Goal: Task Accomplishment & Management: Manage account settings

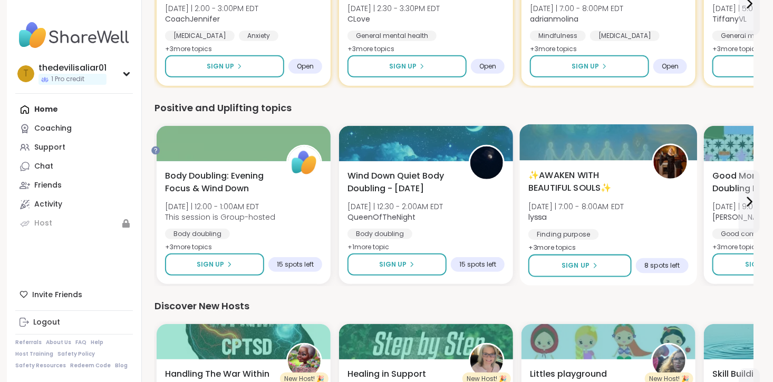
scroll to position [211, 27]
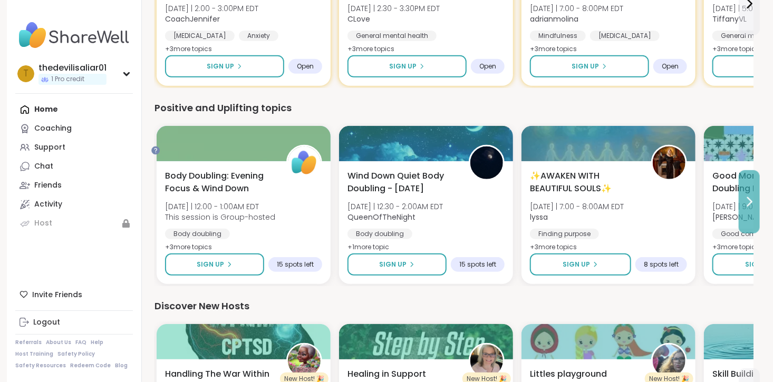
click at [742, 233] on button at bounding box center [748, 201] width 21 height 63
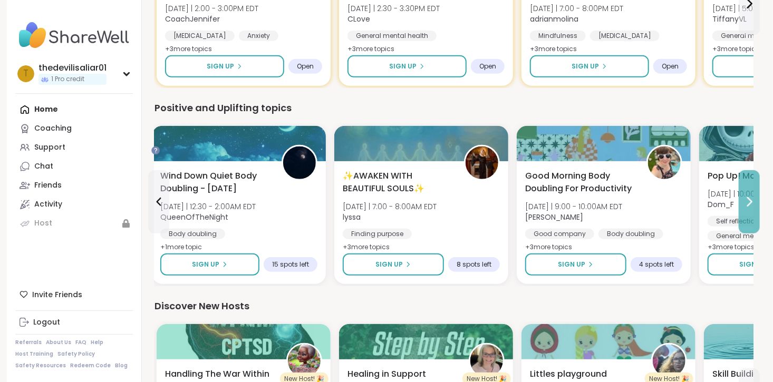
click at [742, 233] on button at bounding box center [748, 201] width 21 height 63
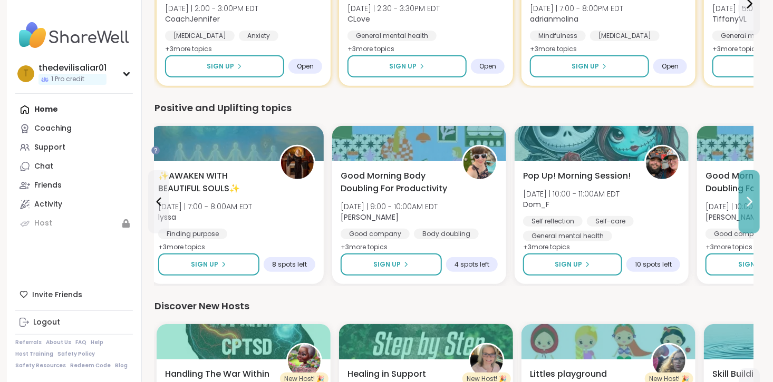
click at [742, 233] on button at bounding box center [748, 201] width 21 height 63
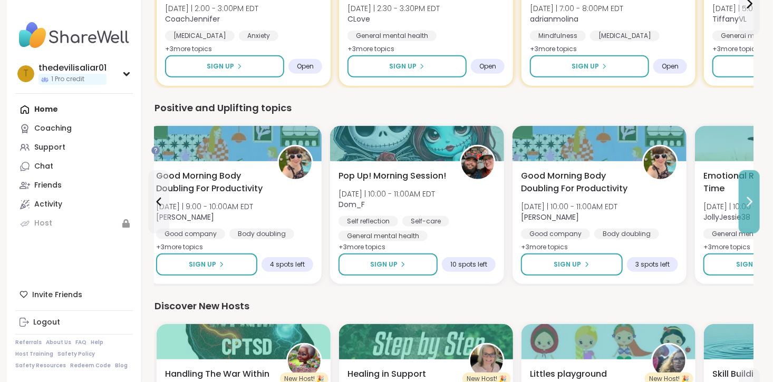
click at [742, 233] on button at bounding box center [748, 201] width 21 height 63
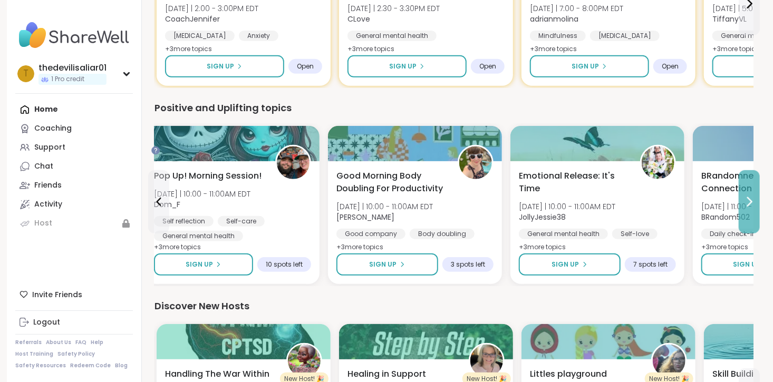
click at [742, 233] on button at bounding box center [748, 201] width 21 height 63
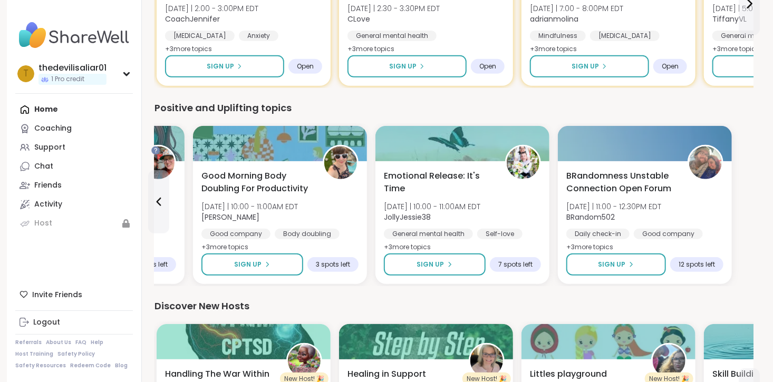
click at [723, 250] on div "BRandomness Unstable Connection Open Forum [DATE] | 11:00 - 12:30PM EDT BRandom…" at bounding box center [644, 212] width 157 height 84
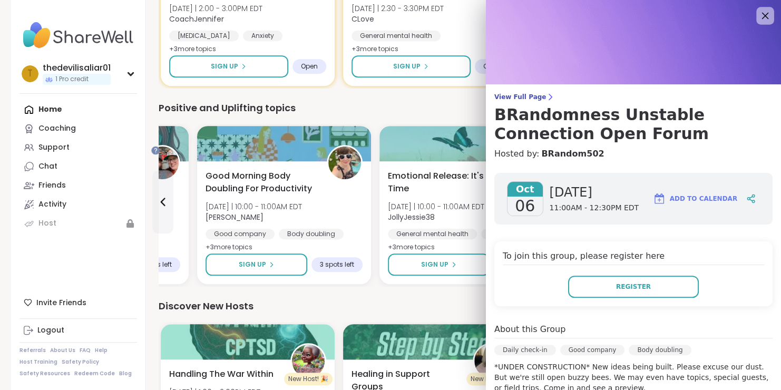
click at [756, 11] on div at bounding box center [765, 16] width 18 height 18
click at [758, 12] on icon at bounding box center [764, 15] width 13 height 13
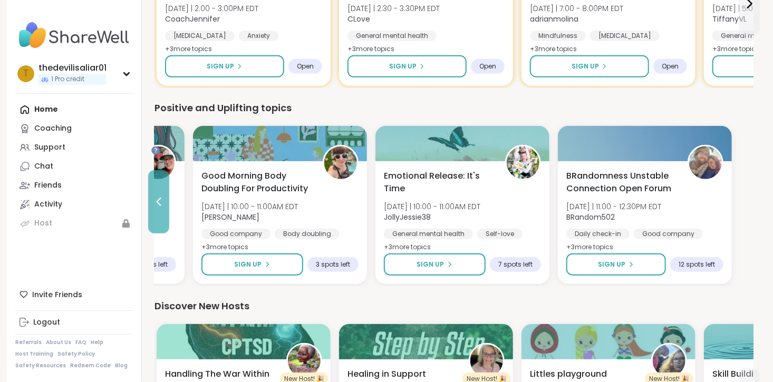
click at [169, 233] on button at bounding box center [158, 201] width 21 height 63
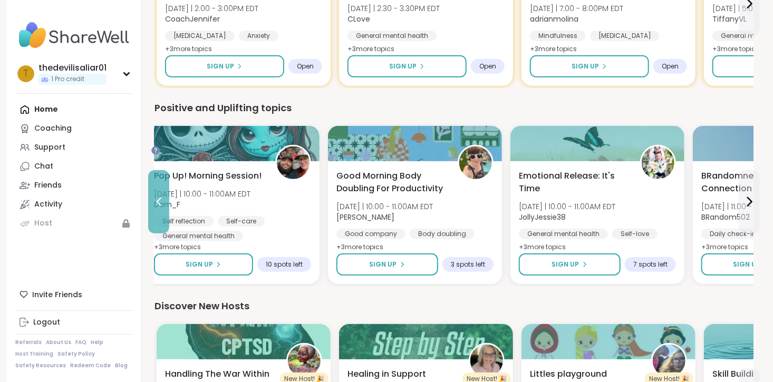
click at [169, 233] on button at bounding box center [158, 201] width 21 height 63
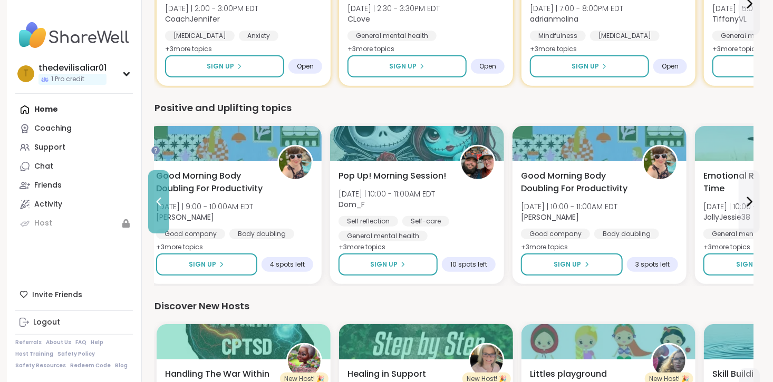
click at [169, 233] on button at bounding box center [158, 201] width 21 height 63
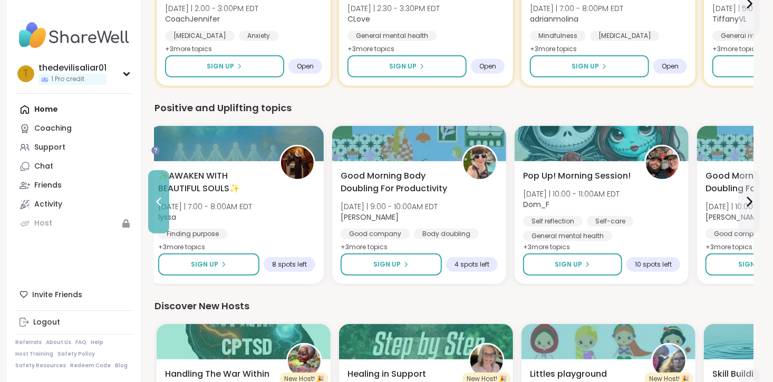
click at [169, 233] on button at bounding box center [158, 201] width 21 height 63
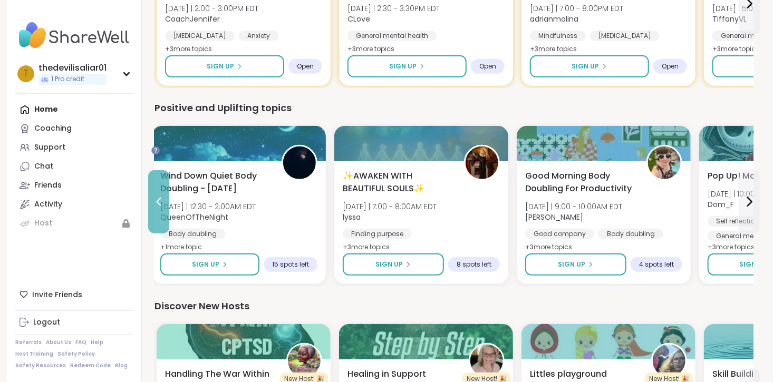
click at [169, 233] on button at bounding box center [158, 201] width 21 height 63
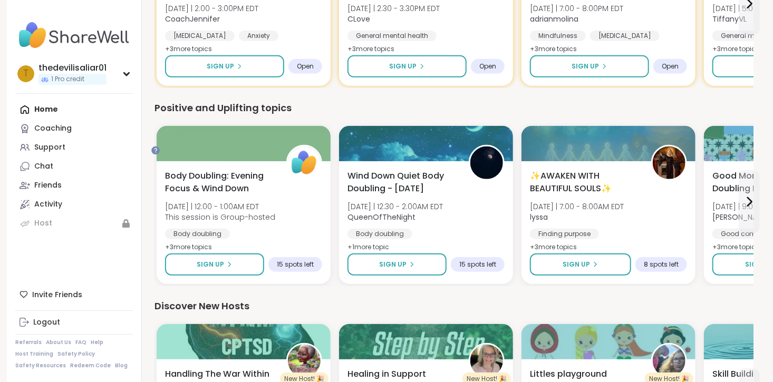
click at [176, 195] on span "Body Doubling: Evening Focus & Wind Down" at bounding box center [220, 182] width 110 height 25
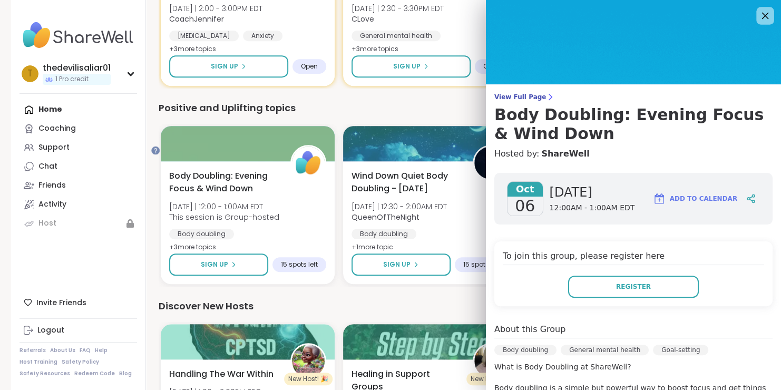
click at [758, 14] on icon at bounding box center [764, 15] width 13 height 13
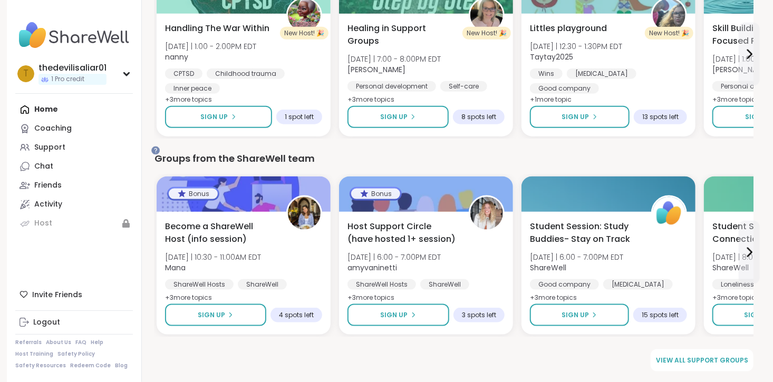
scroll to position [623, 27]
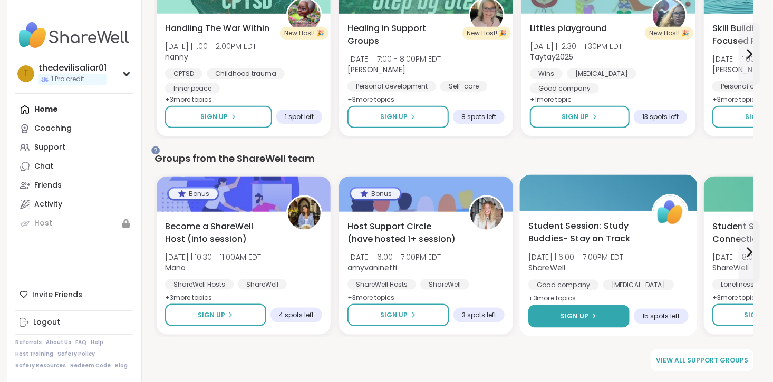
click at [584, 311] on span "Sign Up" at bounding box center [574, 315] width 28 height 9
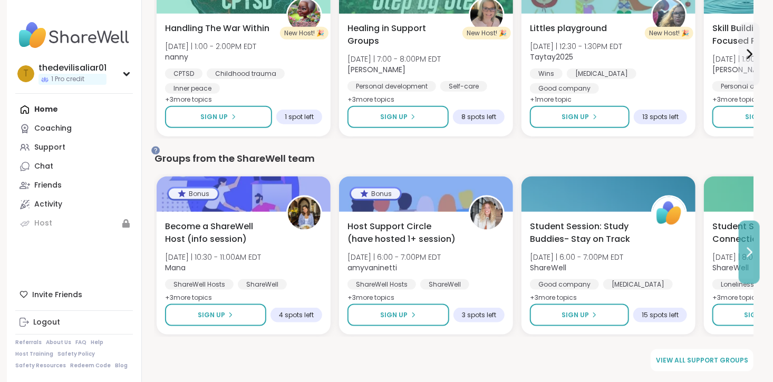
click at [757, 260] on button at bounding box center [748, 252] width 21 height 63
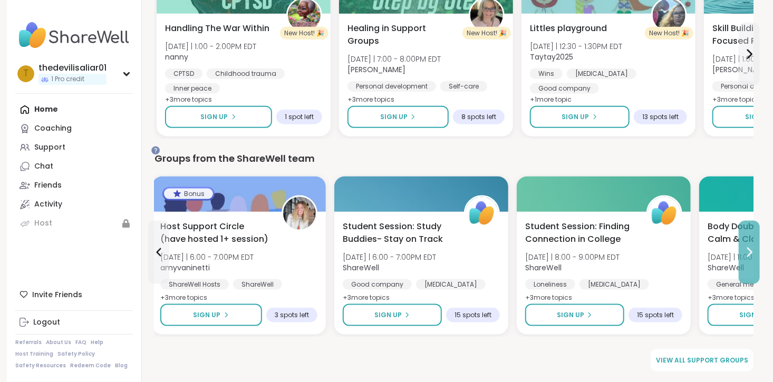
click at [757, 260] on button at bounding box center [748, 252] width 21 height 63
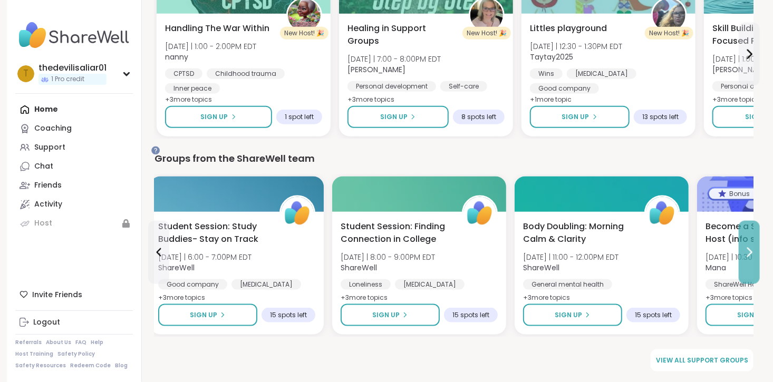
click at [757, 260] on button at bounding box center [748, 252] width 21 height 63
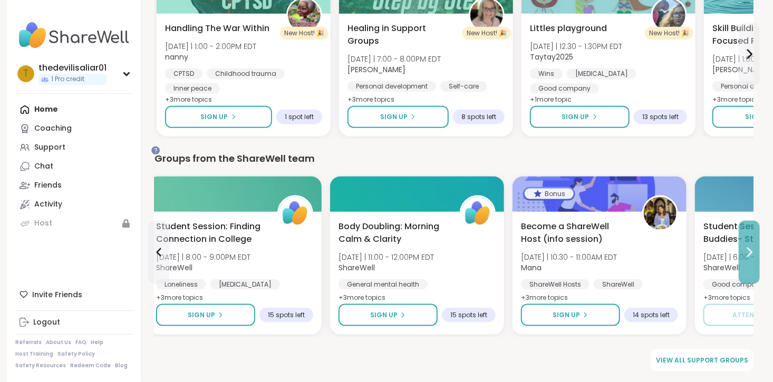
click at [757, 260] on button at bounding box center [748, 252] width 21 height 63
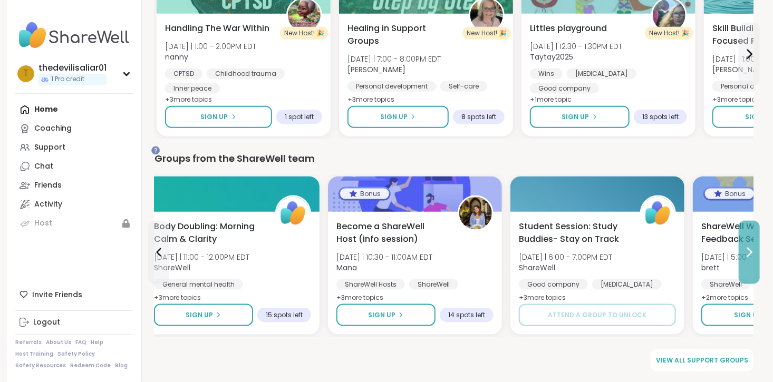
click at [757, 260] on button at bounding box center [748, 252] width 21 height 63
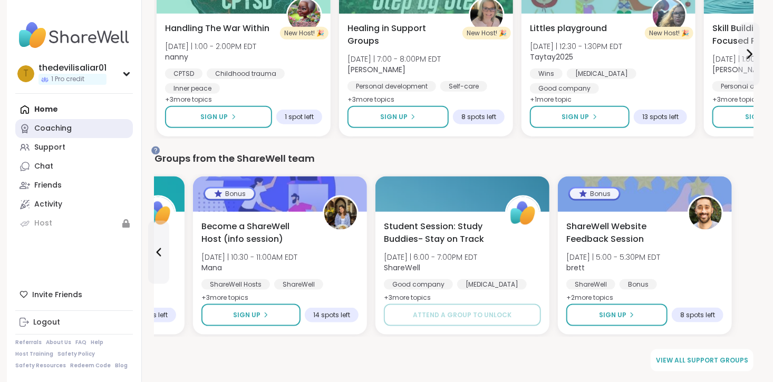
click at [60, 134] on div "Coaching" at bounding box center [52, 128] width 37 height 11
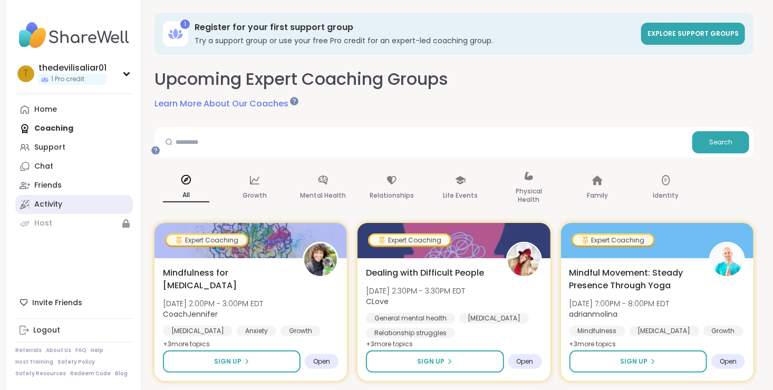
click at [87, 214] on link "Activity" at bounding box center [74, 204] width 118 height 19
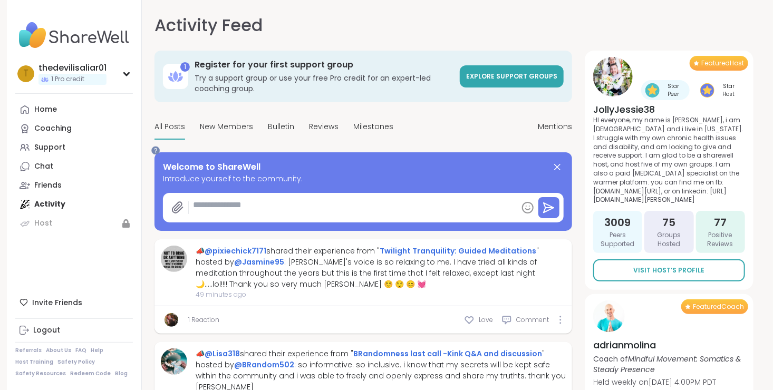
type textarea "*"
click at [106, 85] on div "1 Pro credit" at bounding box center [72, 79] width 68 height 11
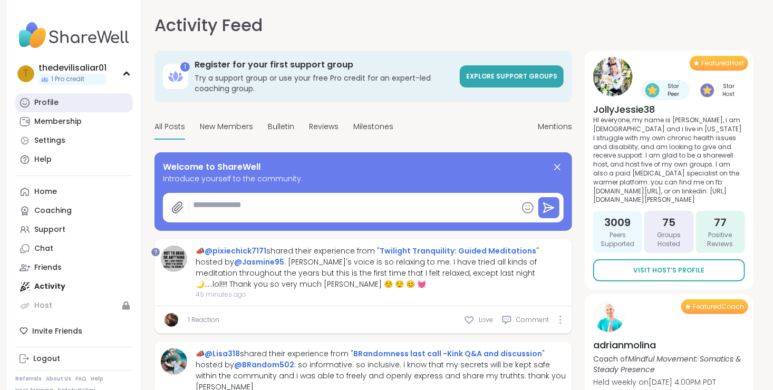
click at [88, 112] on link "Profile" at bounding box center [74, 102] width 118 height 19
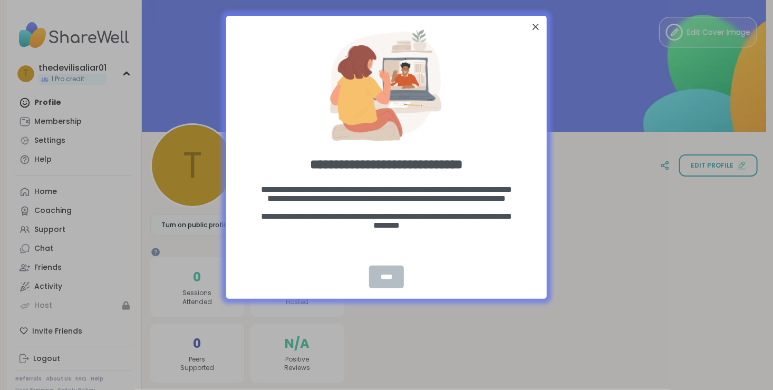
click at [374, 278] on div "****" at bounding box center [386, 277] width 35 height 23
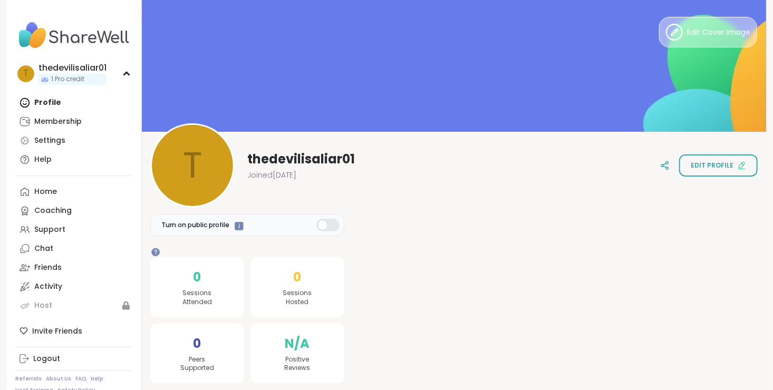
click at [680, 43] on button "Edit Cover Image" at bounding box center [708, 32] width 98 height 31
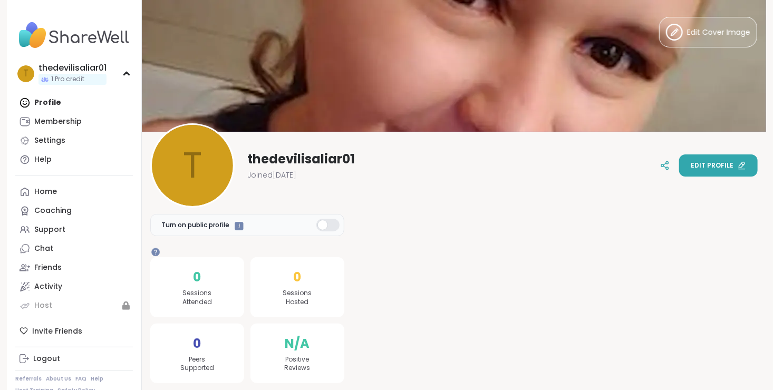
click at [697, 164] on span "Edit profile" at bounding box center [711, 165] width 43 height 9
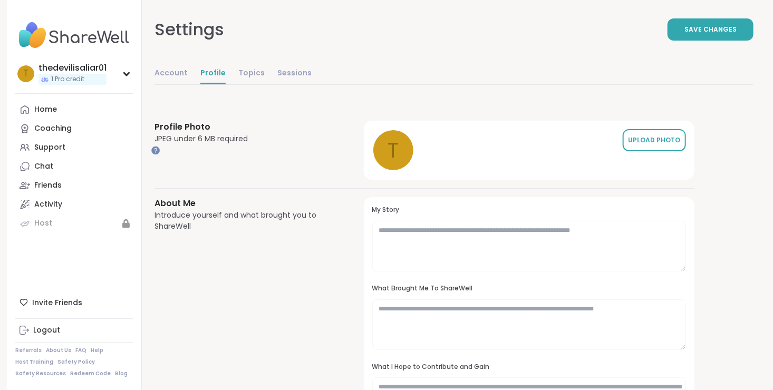
click at [680, 145] on div "UPLOAD PHOTO" at bounding box center [654, 139] width 53 height 9
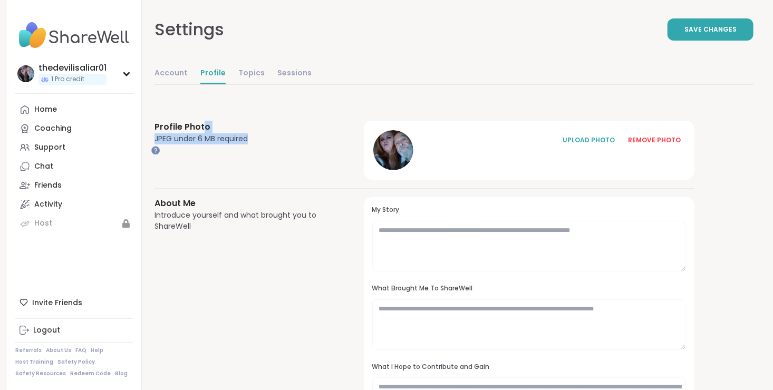
drag, startPoint x: 312, startPoint y: 221, endPoint x: 258, endPoint y: 167, distance: 77.1
click at [258, 167] on div "Profile Photo JPEG under 6 MB required" at bounding box center [246, 150] width 184 height 59
drag, startPoint x: 258, startPoint y: 167, endPoint x: 309, endPoint y: 188, distance: 55.3
click at [309, 180] on div "Profile Photo JPEG under 6 MB required" at bounding box center [246, 150] width 184 height 59
click at [265, 84] on link "Topics" at bounding box center [251, 73] width 26 height 21
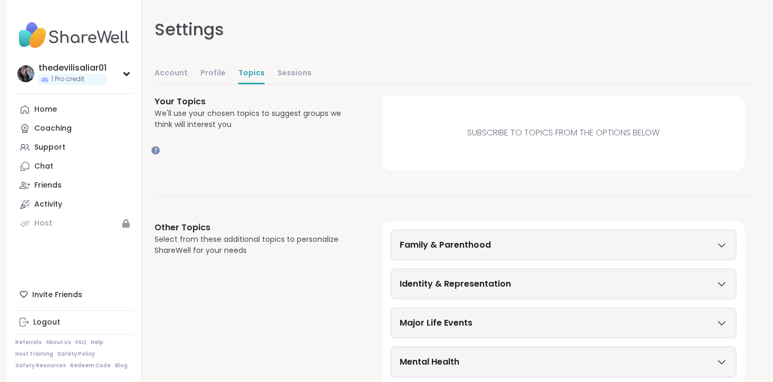
click at [474, 251] on h3 "Family & Parenthood" at bounding box center [444, 245] width 91 height 13
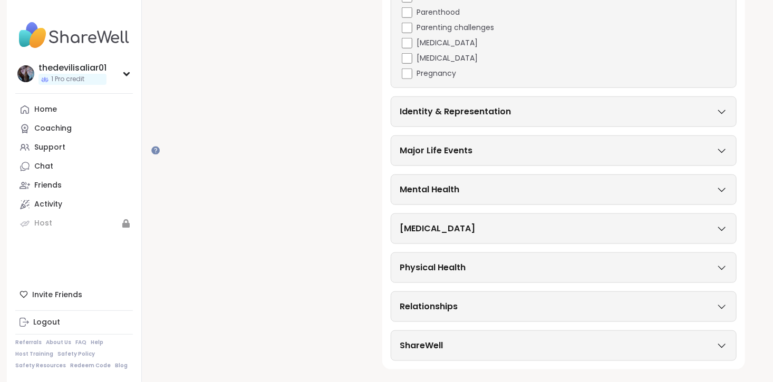
scroll to position [513, 0]
click at [606, 118] on div "Identity & Representation" at bounding box center [563, 111] width 328 height 13
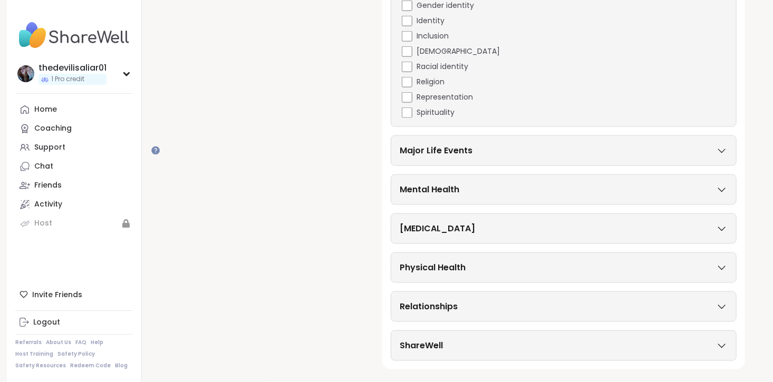
scroll to position [801, 0]
click at [639, 144] on div "Major Life Events" at bounding box center [563, 150] width 328 height 13
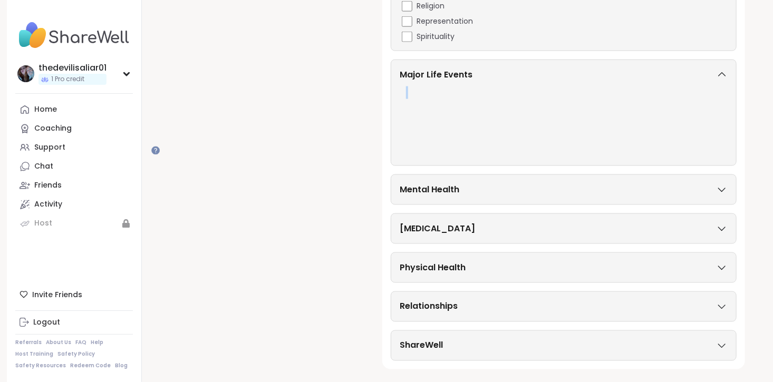
click at [639, 85] on div "Major Life Events" at bounding box center [563, 77] width 328 height 17
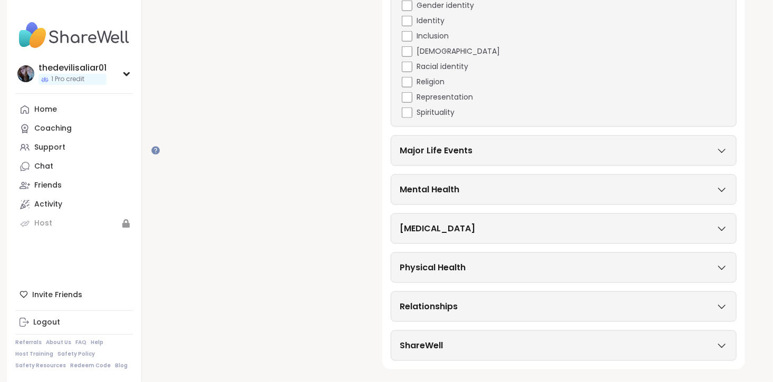
click at [603, 189] on div "Mental Health" at bounding box center [563, 189] width 328 height 13
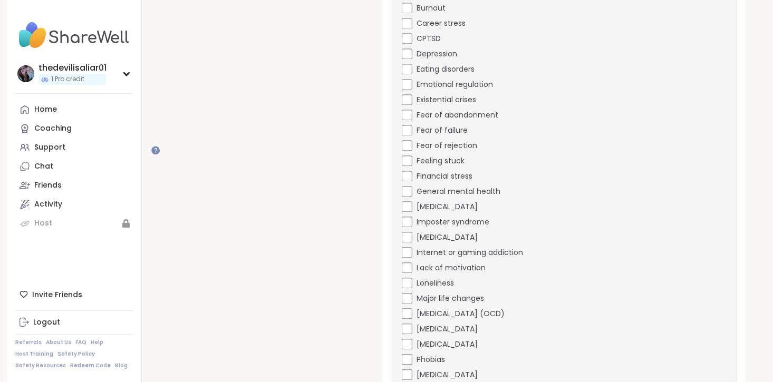
scroll to position [1012, 0]
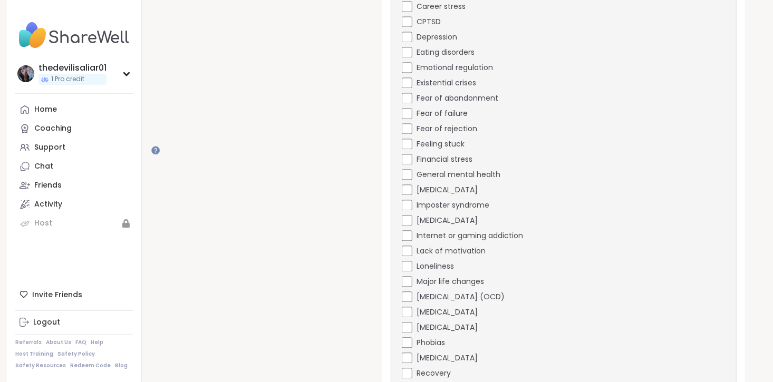
drag, startPoint x: 460, startPoint y: 359, endPoint x: 430, endPoint y: 358, distance: 29.5
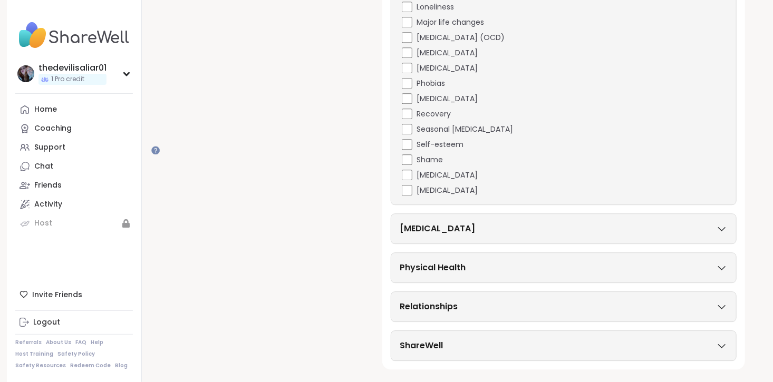
scroll to position [1623, 0]
click at [727, 235] on div "[MEDICAL_DATA]" at bounding box center [563, 228] width 328 height 13
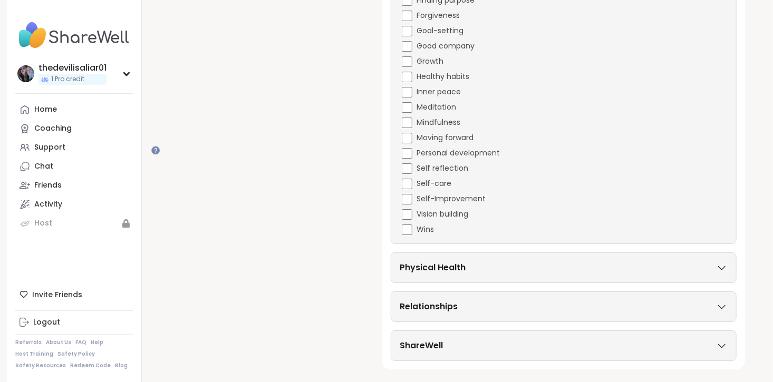
scroll to position [1960, 0]
click at [652, 82] on div "Healthy habits" at bounding box center [565, 76] width 326 height 11
click at [617, 221] on div "Affirmations Assertiveness Body doubling Boundary setting Breathwork Daily chec…" at bounding box center [563, 69] width 328 height 332
click at [454, 235] on div "Affirmations Assertiveness Body doubling Boundary setting Breathwork Daily chec…" at bounding box center [563, 69] width 328 height 332
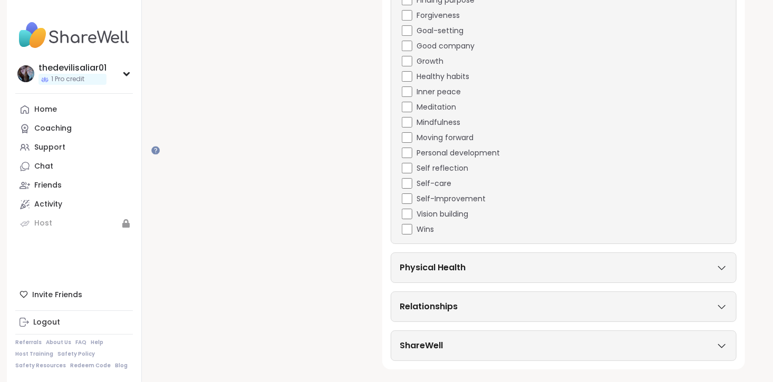
click at [465, 261] on h3 "Physical Health" at bounding box center [432, 267] width 66 height 13
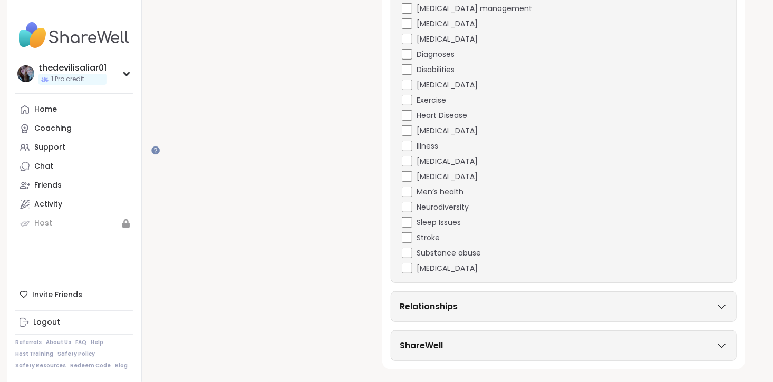
scroll to position [2691, 0]
click at [482, 296] on div "Relationships" at bounding box center [563, 306] width 346 height 31
click at [518, 300] on div "Relationships" at bounding box center [563, 306] width 328 height 13
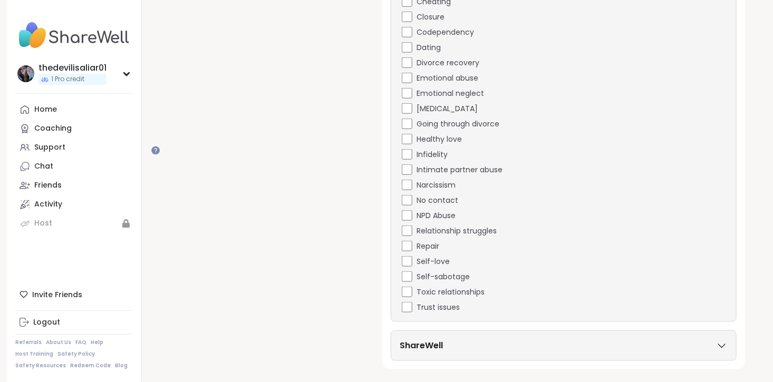
scroll to position [2859, 0]
click at [457, 287] on div "Toxic relationships" at bounding box center [565, 292] width 326 height 11
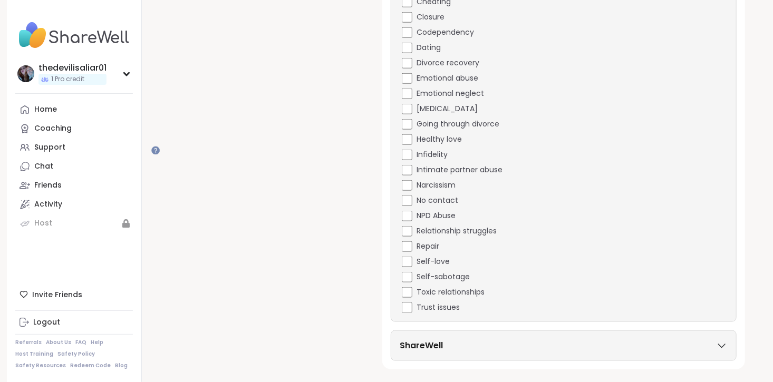
click at [450, 302] on div "Trust issues" at bounding box center [565, 307] width 326 height 11
click at [515, 339] on div "ShareWell" at bounding box center [563, 345] width 328 height 13
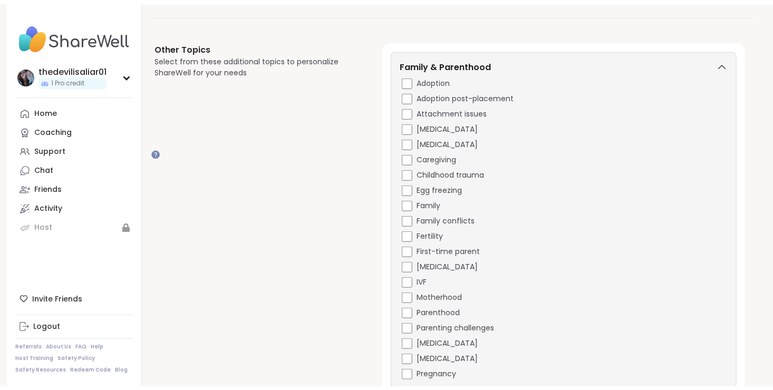
scroll to position [0, 0]
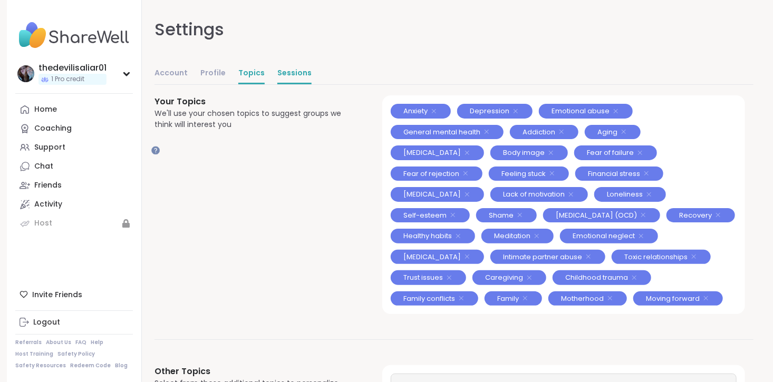
click at [311, 83] on link "Sessions" at bounding box center [294, 73] width 34 height 21
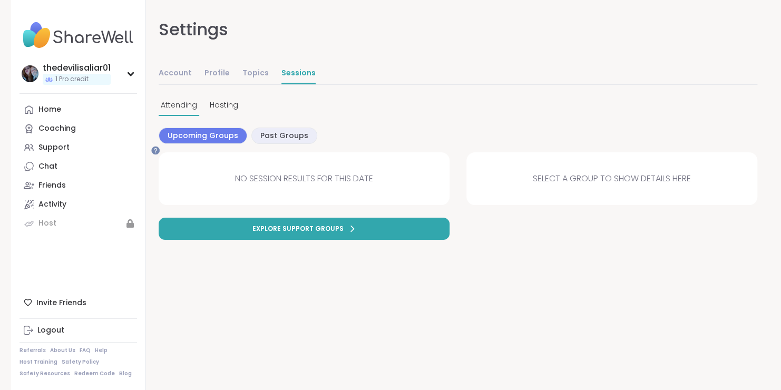
click at [316, 83] on link "Sessions" at bounding box center [298, 73] width 34 height 21
click at [270, 240] on link "Explore support groups" at bounding box center [304, 229] width 291 height 22
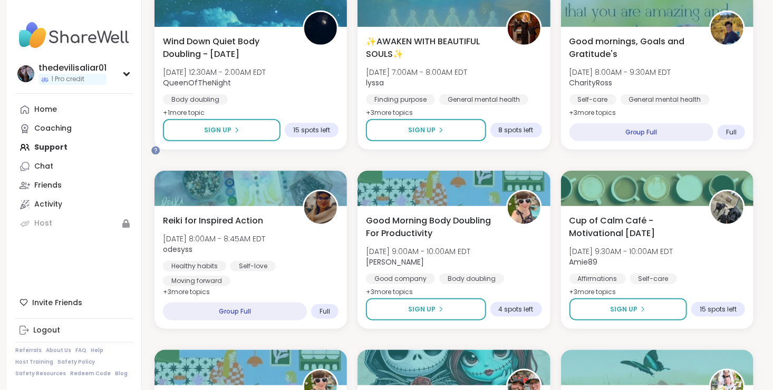
scroll to position [401, 0]
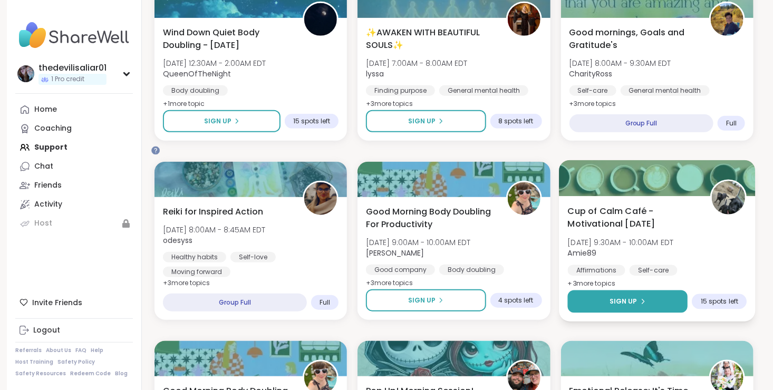
click at [641, 306] on div "Sign Up" at bounding box center [627, 301] width 36 height 9
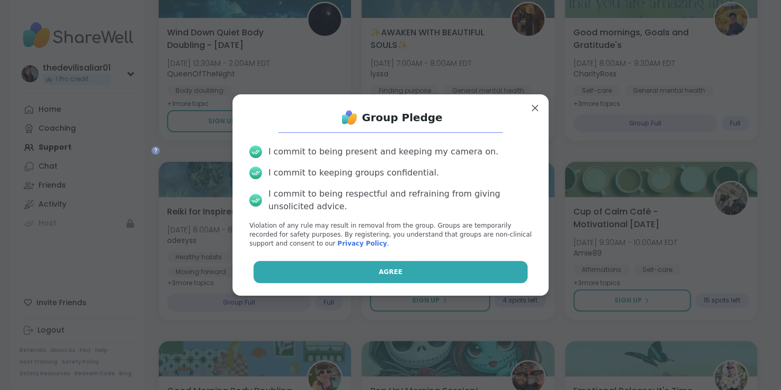
click at [470, 283] on button "Agree" at bounding box center [390, 272] width 275 height 22
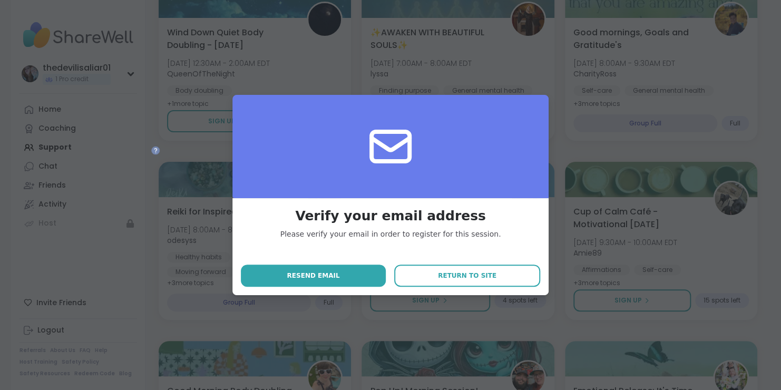
click at [470, 296] on div "Verify your email address Please verify your email in order to register for thi…" at bounding box center [390, 246] width 316 height 97
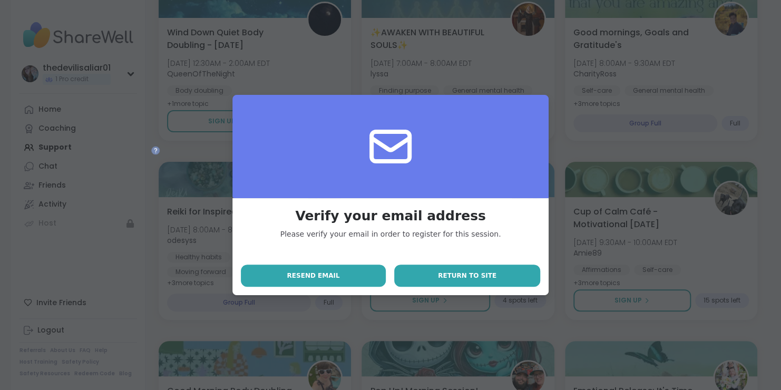
click at [449, 280] on span "Return to site" at bounding box center [467, 275] width 58 height 9
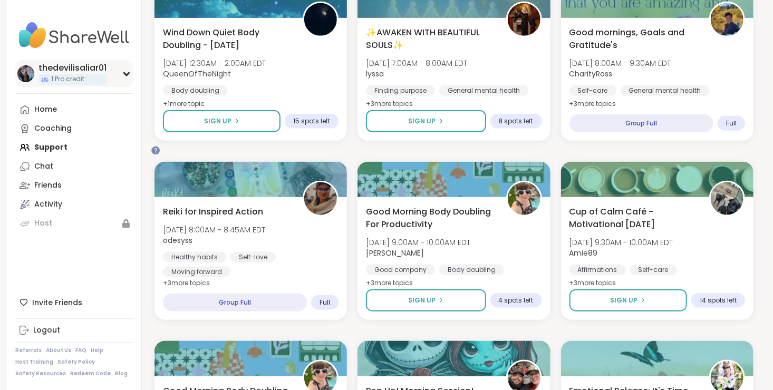
click at [133, 84] on div "thedevilisaliar01 1 Pro credit" at bounding box center [74, 73] width 118 height 27
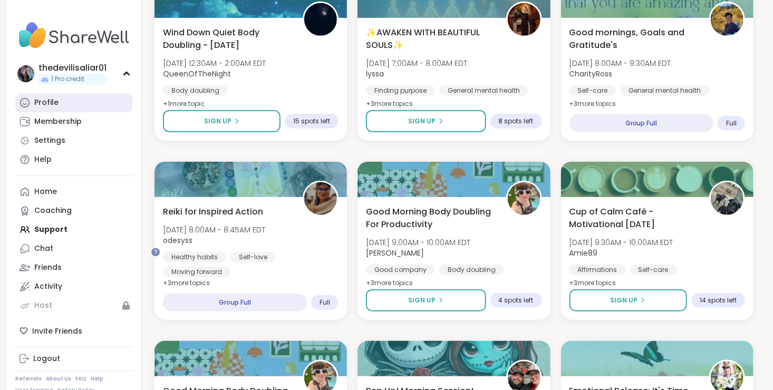
click at [76, 112] on link "Profile" at bounding box center [74, 102] width 118 height 19
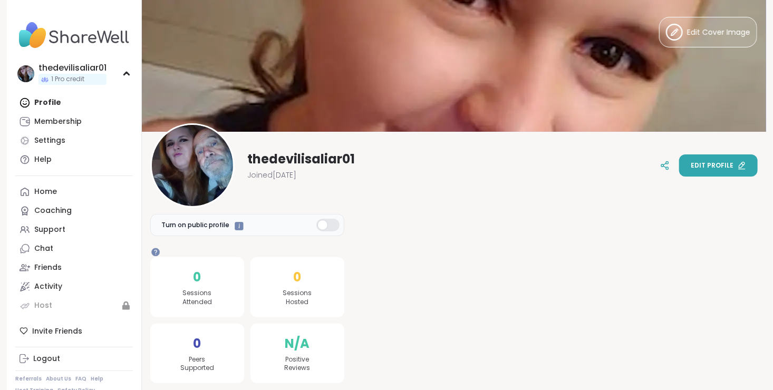
click at [728, 161] on div "Edit profile" at bounding box center [717, 165] width 55 height 9
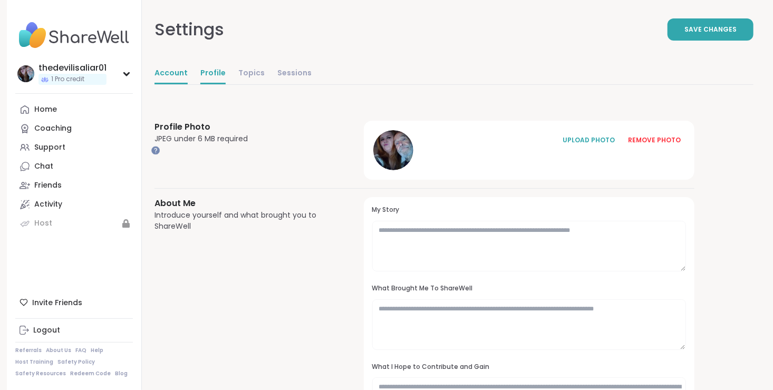
click at [188, 84] on link "Account" at bounding box center [170, 73] width 33 height 21
select select "**"
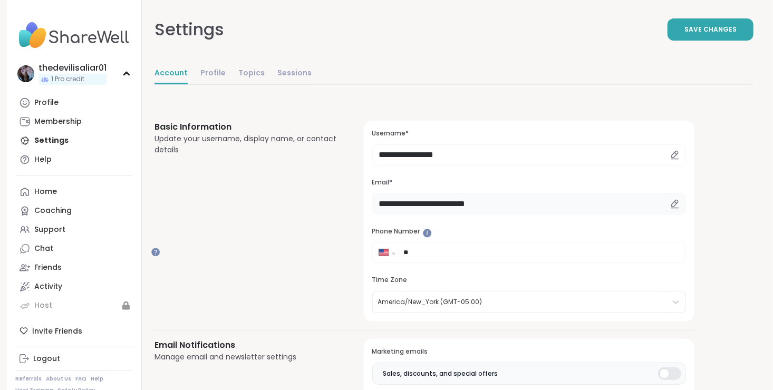
click at [477, 214] on input "**********" at bounding box center [529, 203] width 314 height 21
click at [686, 214] on div at bounding box center [674, 203] width 22 height 21
click at [679, 209] on icon at bounding box center [674, 203] width 9 height 9
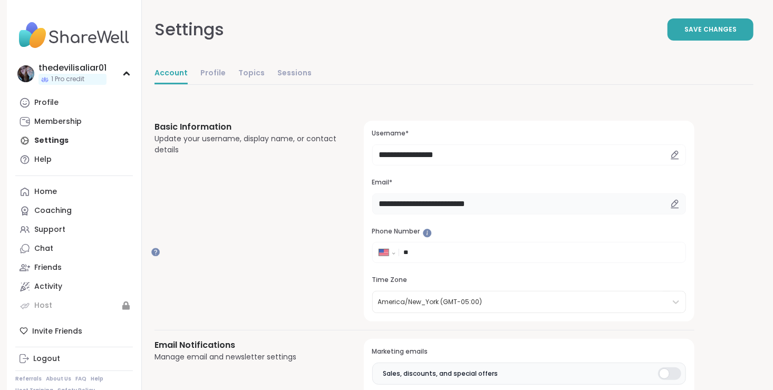
click at [580, 214] on input "**********" at bounding box center [529, 203] width 314 height 21
click at [679, 209] on icon at bounding box center [674, 203] width 9 height 9
click at [590, 214] on input "**********" at bounding box center [529, 203] width 314 height 21
type input "*"
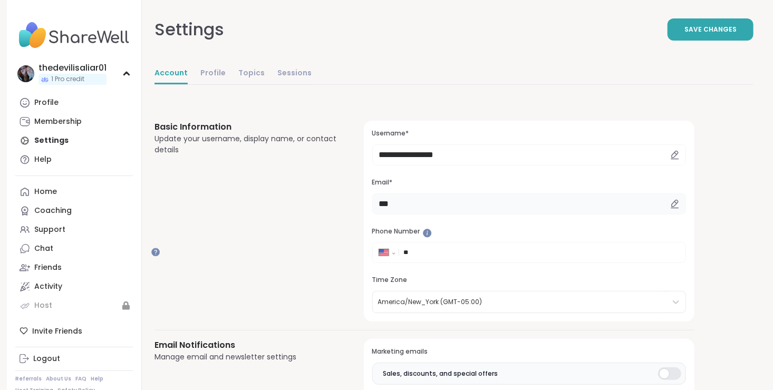
type input "**********"
click at [479, 258] on input "**" at bounding box center [541, 252] width 276 height 11
type input "**********"
click at [674, 30] on button "Save Changes" at bounding box center [710, 29] width 86 height 22
click at [686, 262] on button "Verify" at bounding box center [666, 252] width 40 height 20
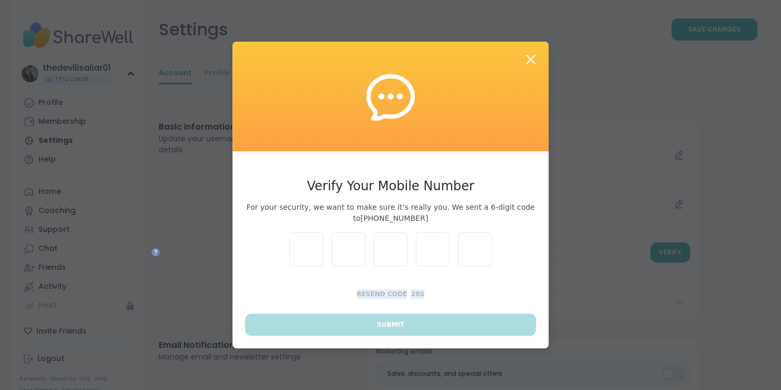
drag, startPoint x: 692, startPoint y: 322, endPoint x: 632, endPoint y: 297, distance: 65.0
click at [632, 297] on div "Verify Your Mobile Number For your security, we want to make sure it’s really y…" at bounding box center [390, 195] width 768 height 390
click at [526, 55] on icon at bounding box center [530, 59] width 9 height 9
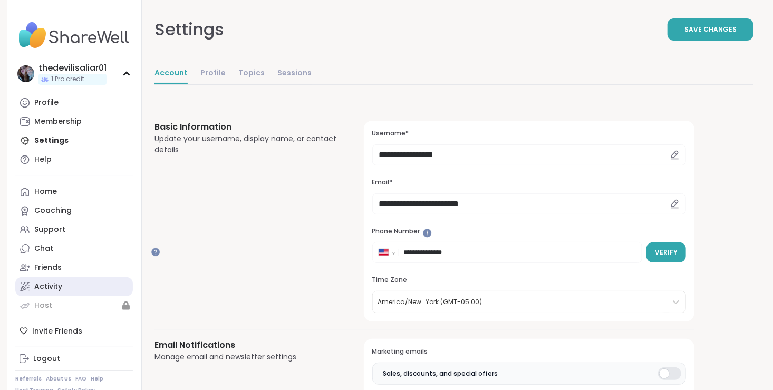
click at [61, 292] on div "Activity" at bounding box center [48, 286] width 28 height 11
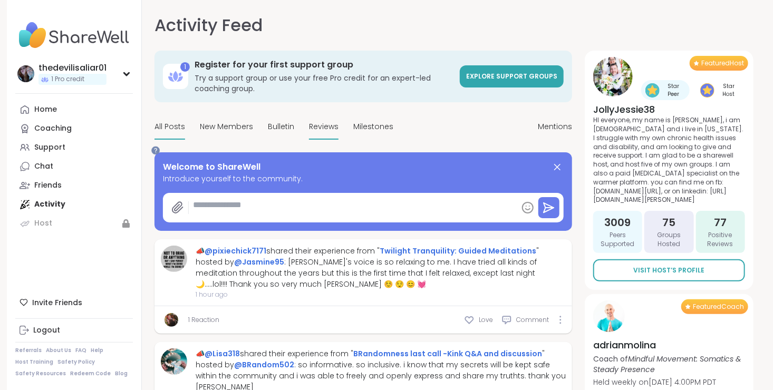
click at [338, 132] on span "Reviews" at bounding box center [324, 126] width 30 height 11
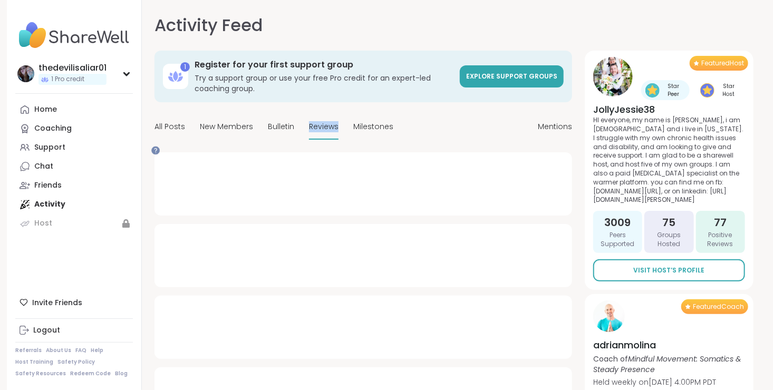
click at [338, 132] on span "Reviews" at bounding box center [324, 126] width 30 height 11
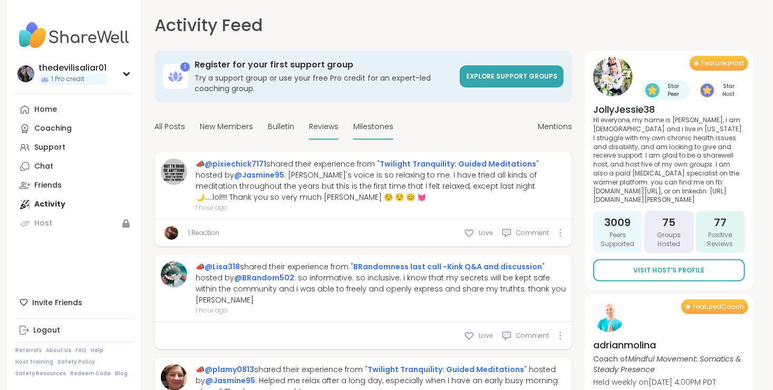
drag, startPoint x: 390, startPoint y: 162, endPoint x: 454, endPoint y: 154, distance: 63.7
click at [393, 132] on span "Milestones" at bounding box center [373, 126] width 40 height 11
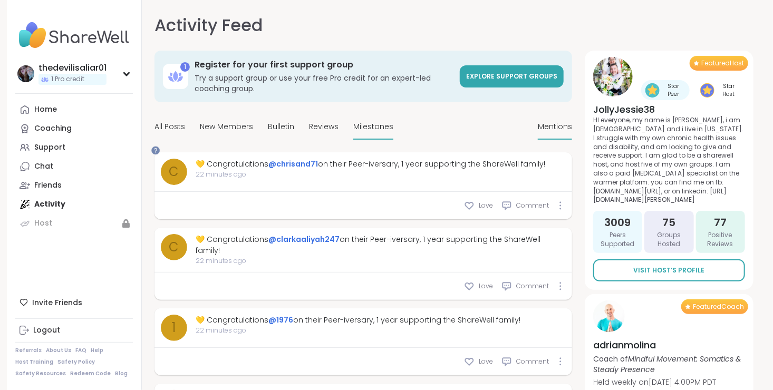
click at [538, 132] on span "Mentions" at bounding box center [555, 126] width 34 height 11
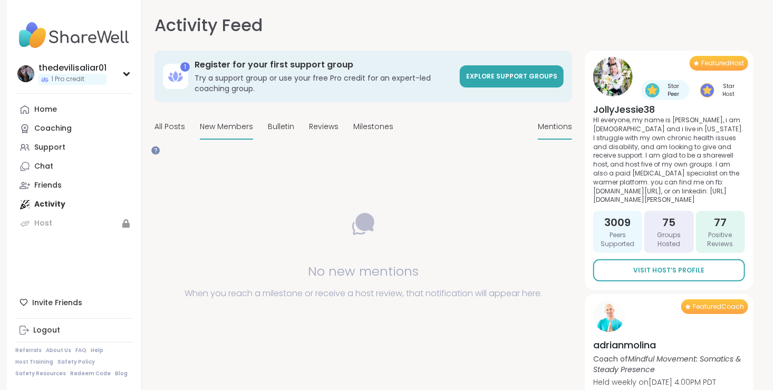
click at [253, 140] on div "New Members" at bounding box center [226, 127] width 53 height 25
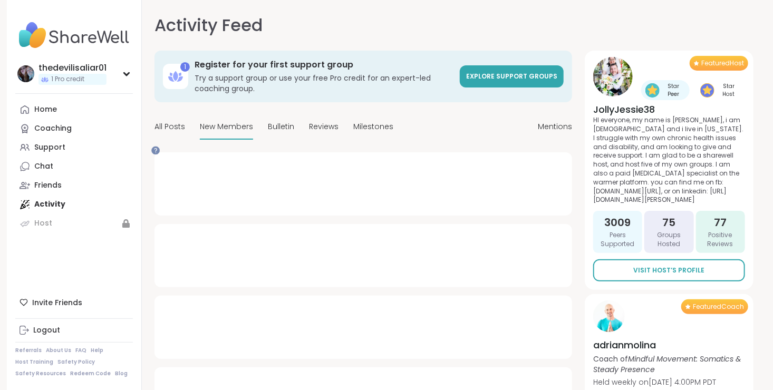
type textarea "*"
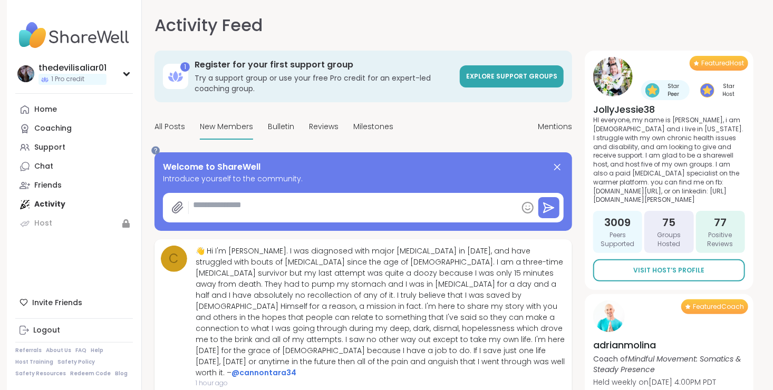
click at [50, 312] on div "Invite Friends Logout Referrals About Us FAQ Help Host Training Safety Policy S…" at bounding box center [74, 335] width 118 height 84
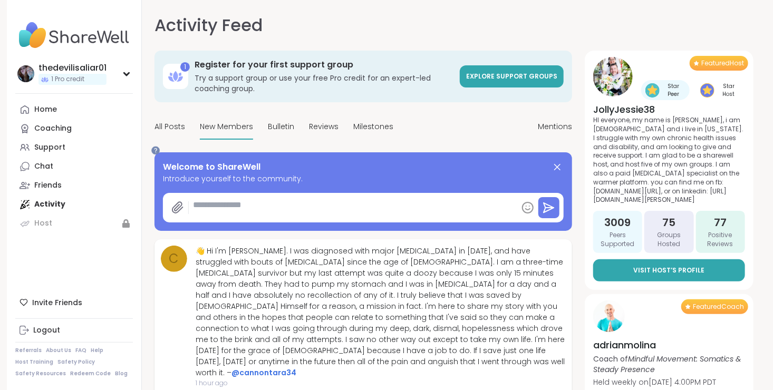
click at [620, 281] on link "Visit Host’s Profile" at bounding box center [669, 270] width 152 height 22
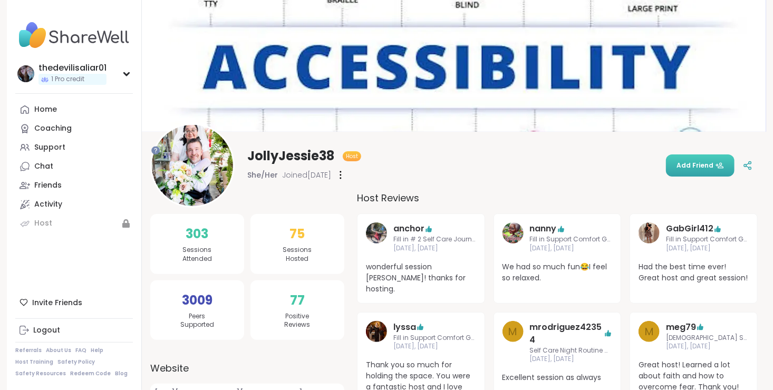
click at [698, 161] on span "Add Friend" at bounding box center [699, 165] width 47 height 9
drag, startPoint x: 291, startPoint y: 355, endPoint x: 303, endPoint y: 350, distance: 12.5
click at [303, 340] on div "303 Sessions Attended 3009 Peers Supported 75 Sessions Hosted 77 Positive Revie…" at bounding box center [247, 277] width 194 height 126
drag, startPoint x: 303, startPoint y: 350, endPoint x: 185, endPoint y: 354, distance: 117.6
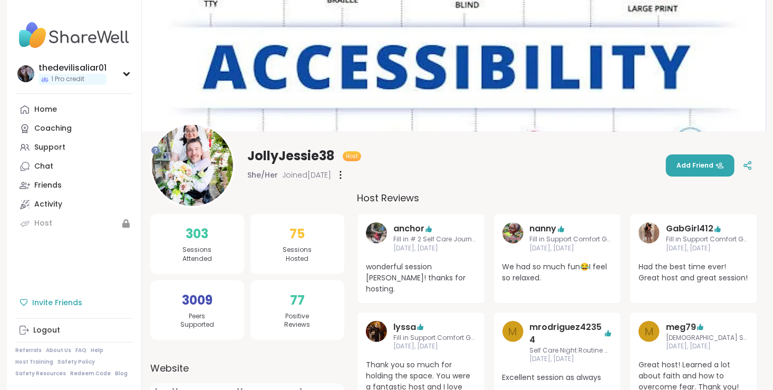
drag, startPoint x: 185, startPoint y: 354, endPoint x: 153, endPoint y: 304, distance: 59.8
click at [133, 304] on div "Invite Friends" at bounding box center [74, 302] width 118 height 19
click at [344, 340] on div "77 Positive Reviews" at bounding box center [297, 310] width 94 height 60
click at [310, 330] on span "Positive Reviews" at bounding box center [298, 321] width 26 height 18
